Goal: Check status: Check status

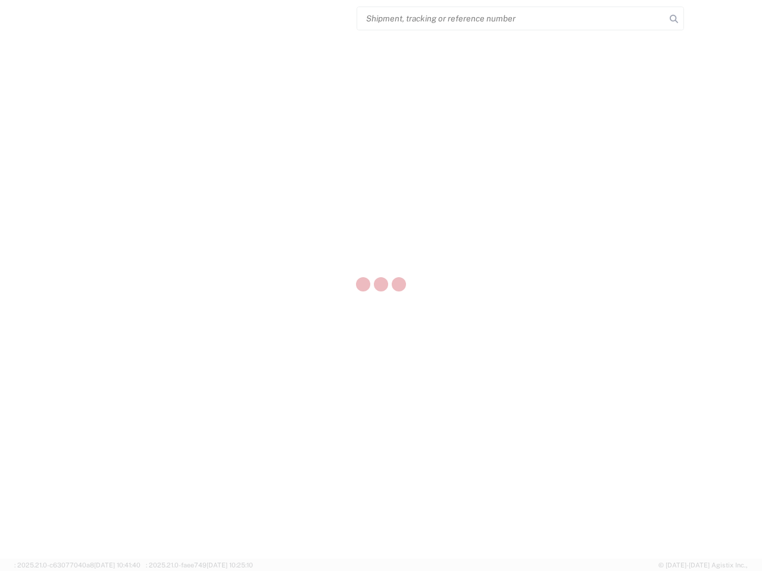
select select "US"
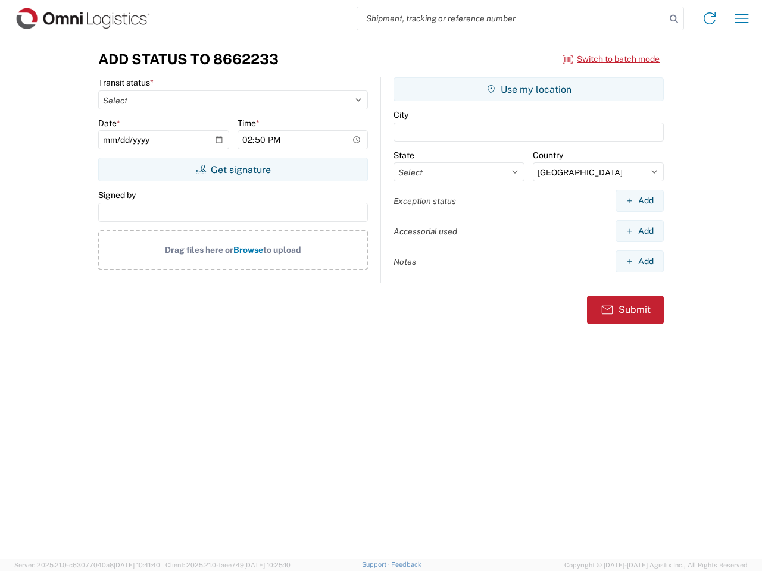
click at [511, 18] on input "search" at bounding box center [511, 18] width 308 height 23
click at [674, 19] on icon at bounding box center [673, 19] width 17 height 17
click at [709, 18] on icon at bounding box center [709, 18] width 19 height 19
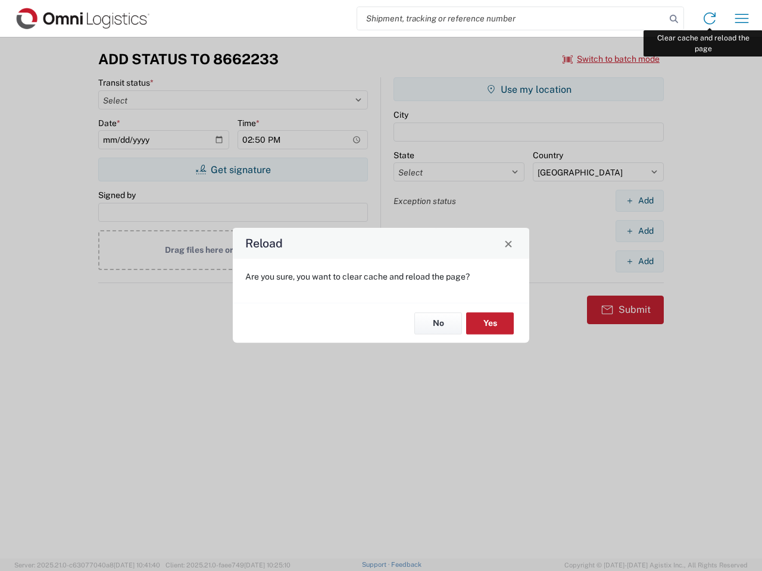
click at [742, 18] on div "Reload Are you sure, you want to clear cache and reload the page? No Yes" at bounding box center [381, 285] width 762 height 571
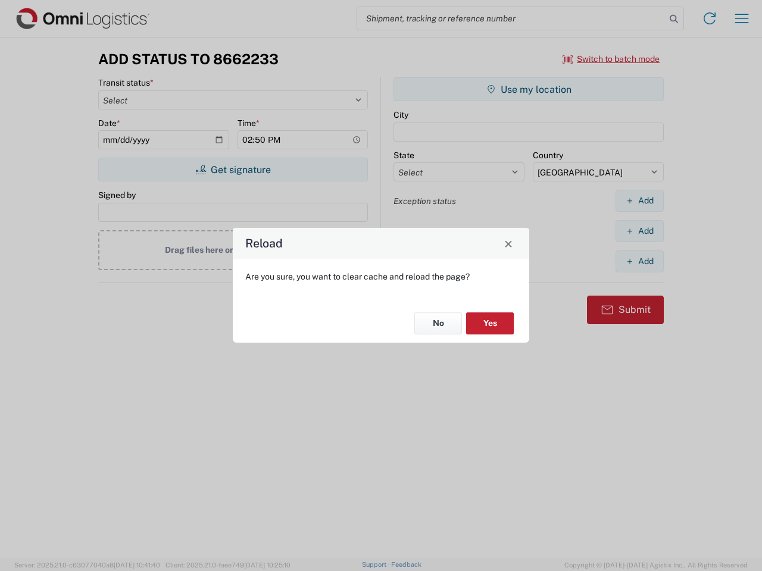
click at [611, 59] on div "Reload Are you sure, you want to clear cache and reload the page? No Yes" at bounding box center [381, 285] width 762 height 571
click at [233, 170] on div "Reload Are you sure, you want to clear cache and reload the page? No Yes" at bounding box center [381, 285] width 762 height 571
click at [528, 89] on div "Reload Are you sure, you want to clear cache and reload the page? No Yes" at bounding box center [381, 285] width 762 height 571
click at [639, 201] on div "Reload Are you sure, you want to clear cache and reload the page? No Yes" at bounding box center [381, 285] width 762 height 571
click at [639, 231] on div "Reload Are you sure, you want to clear cache and reload the page? No Yes" at bounding box center [381, 285] width 762 height 571
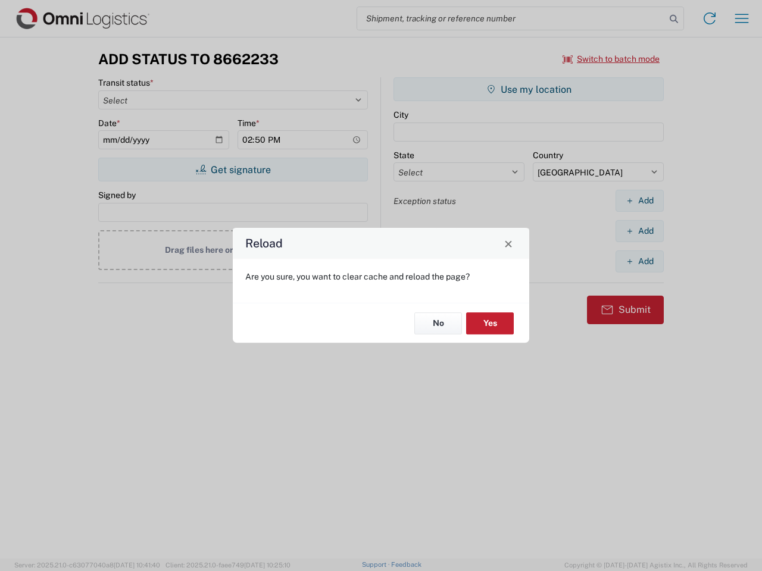
click at [639, 261] on div "Reload Are you sure, you want to clear cache and reload the page? No Yes" at bounding box center [381, 285] width 762 height 571
